Goal: Use online tool/utility

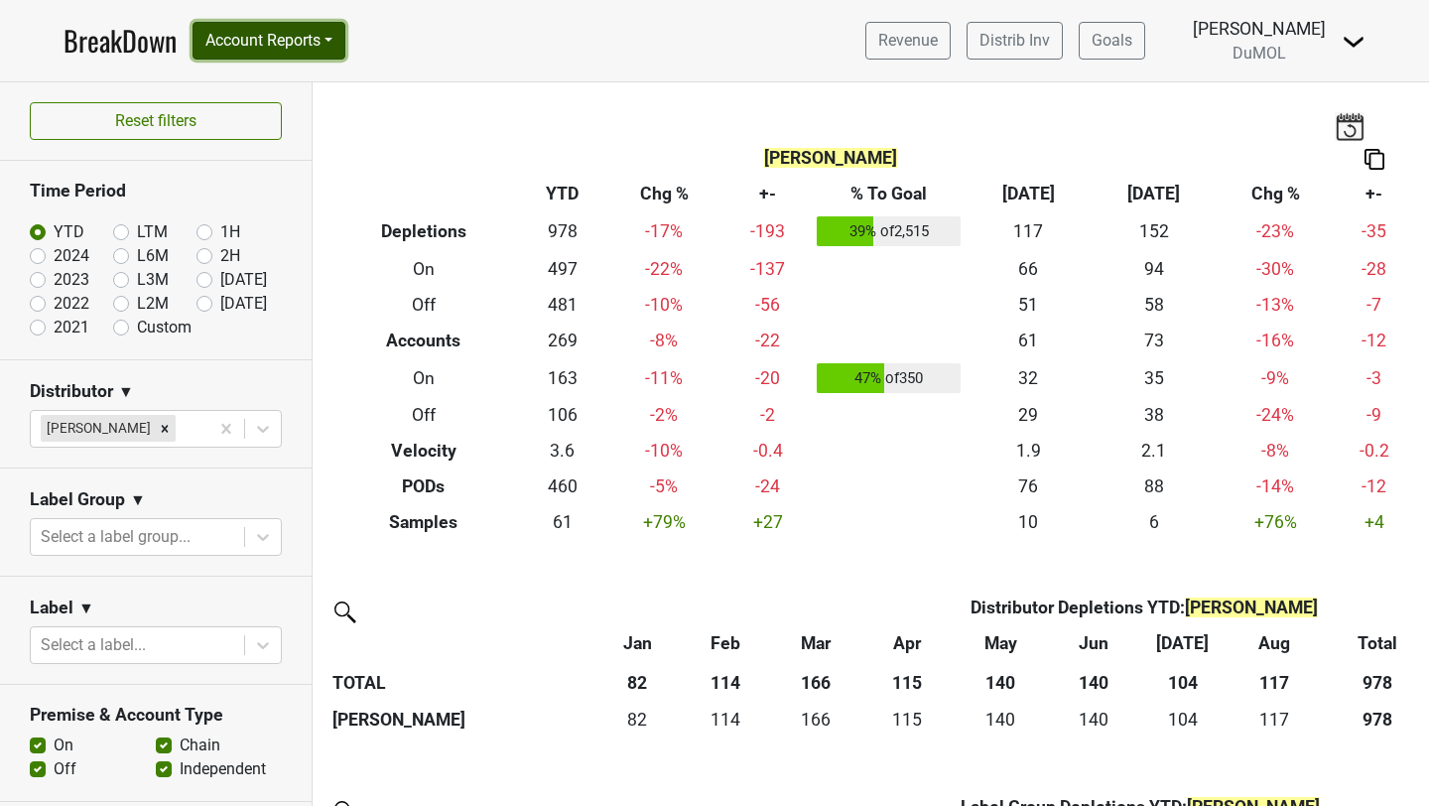
click at [277, 41] on button "Account Reports" at bounding box center [269, 41] width 153 height 38
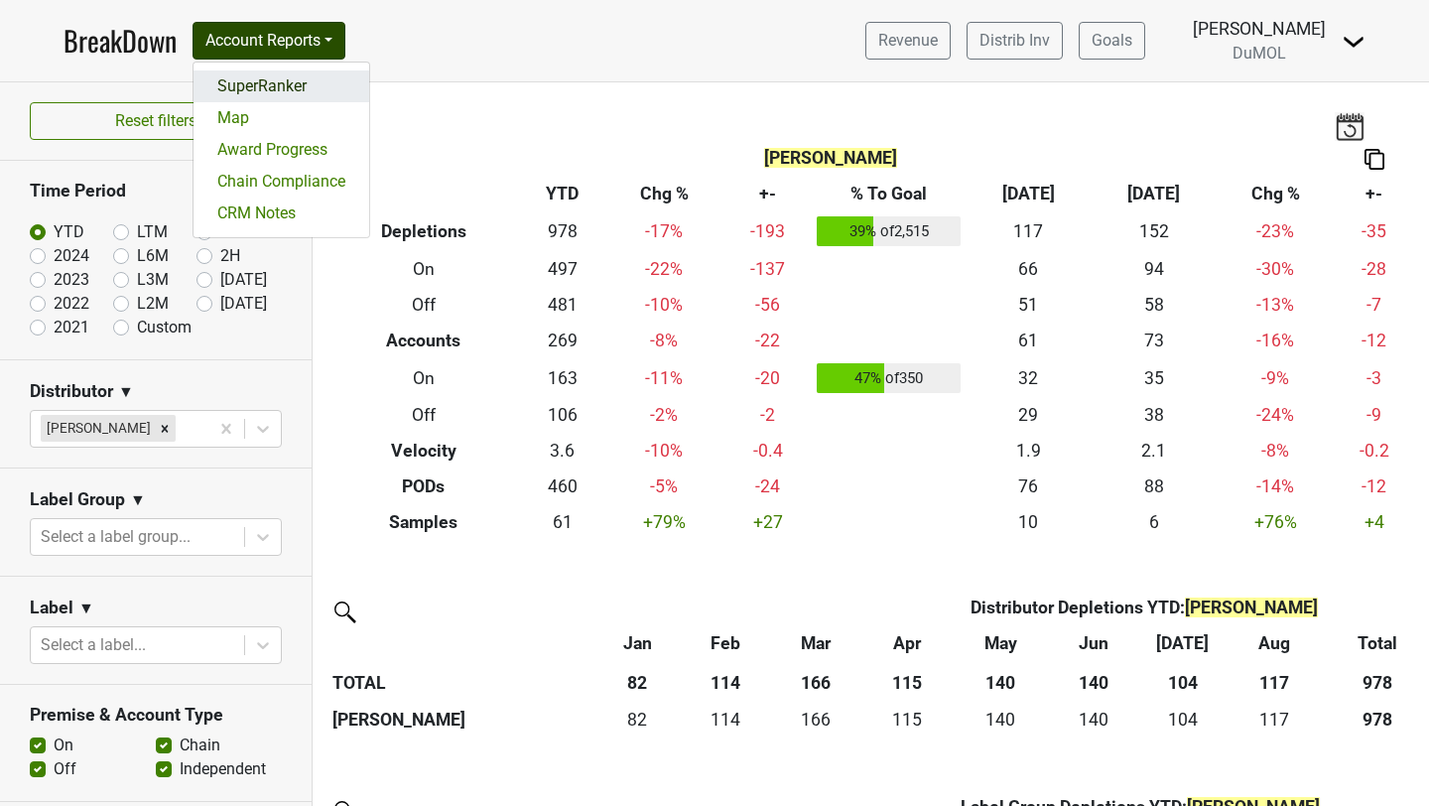
click at [267, 83] on link "SuperRanker" at bounding box center [281, 86] width 176 height 32
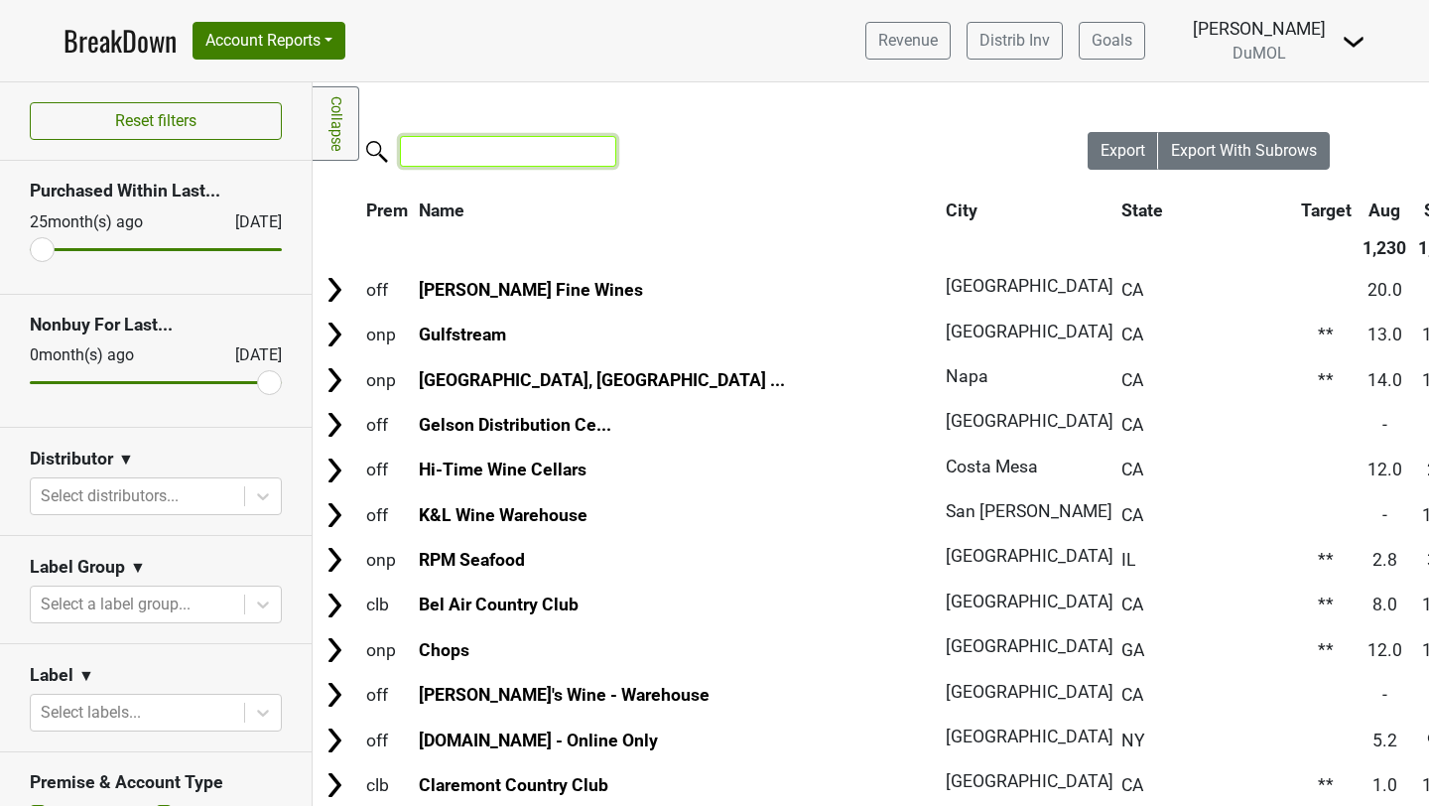
click at [475, 151] on input "search" at bounding box center [508, 151] width 216 height 31
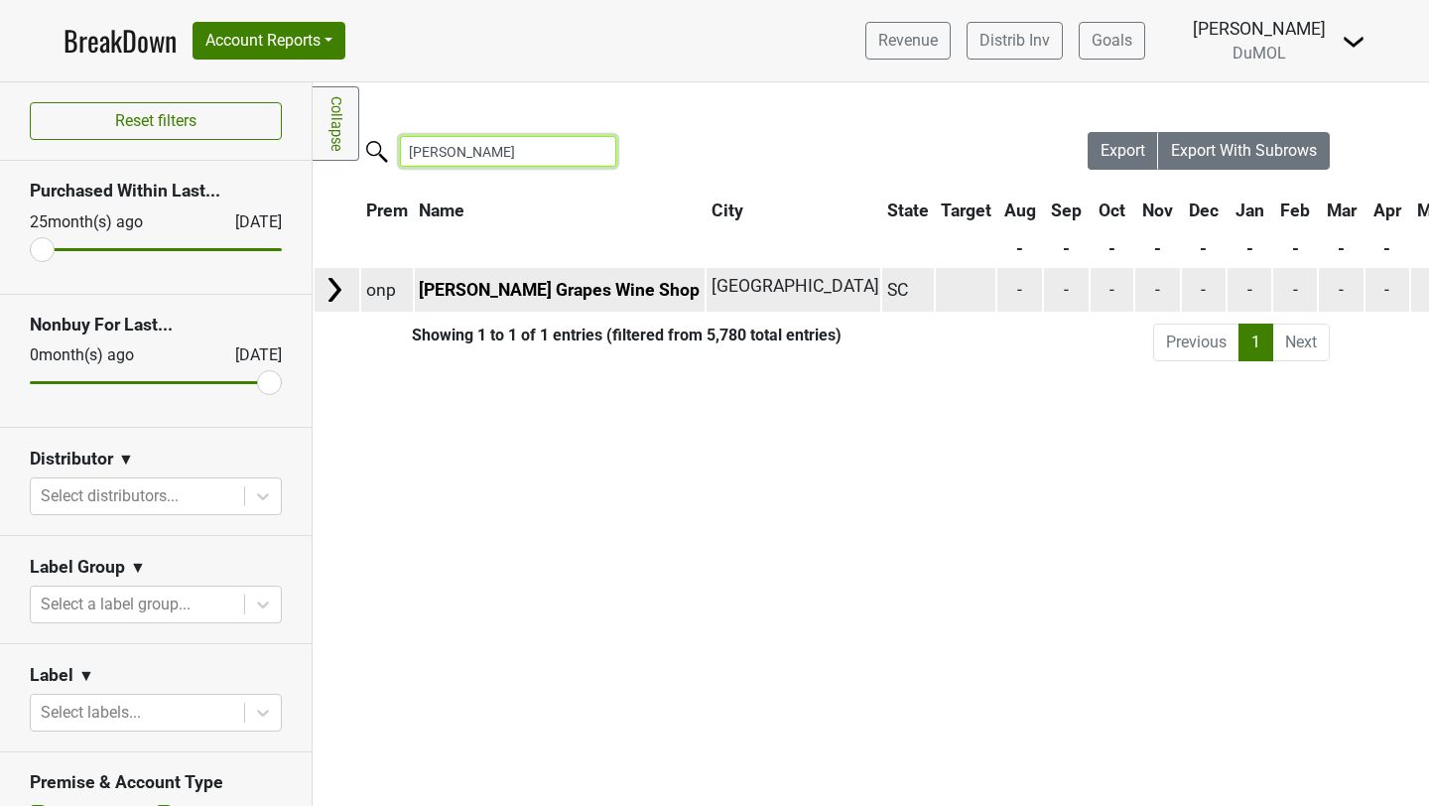
type input "sauer"
click at [336, 294] on img at bounding box center [335, 290] width 30 height 30
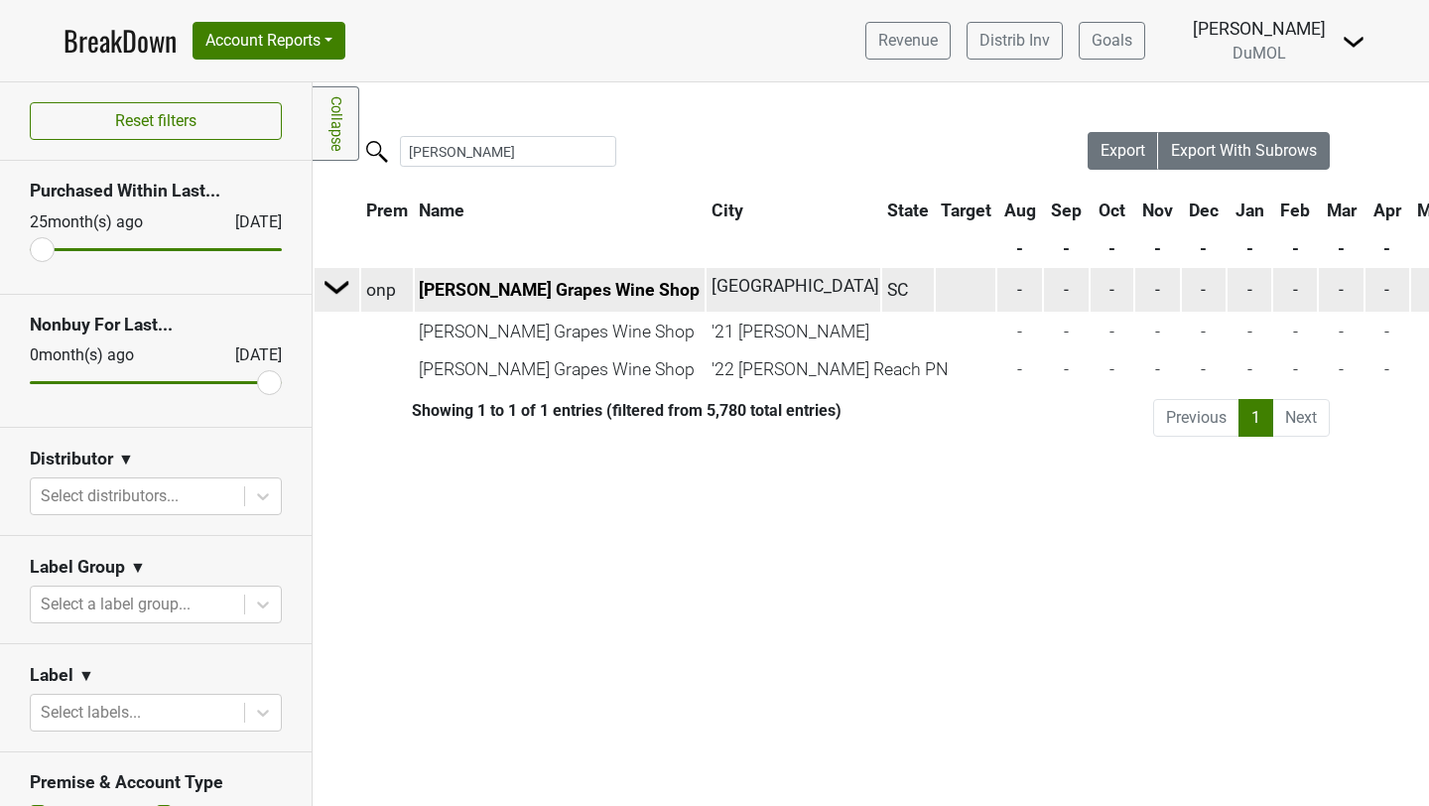
click at [333, 286] on img at bounding box center [337, 287] width 30 height 30
